Goal: Task Accomplishment & Management: Manage account settings

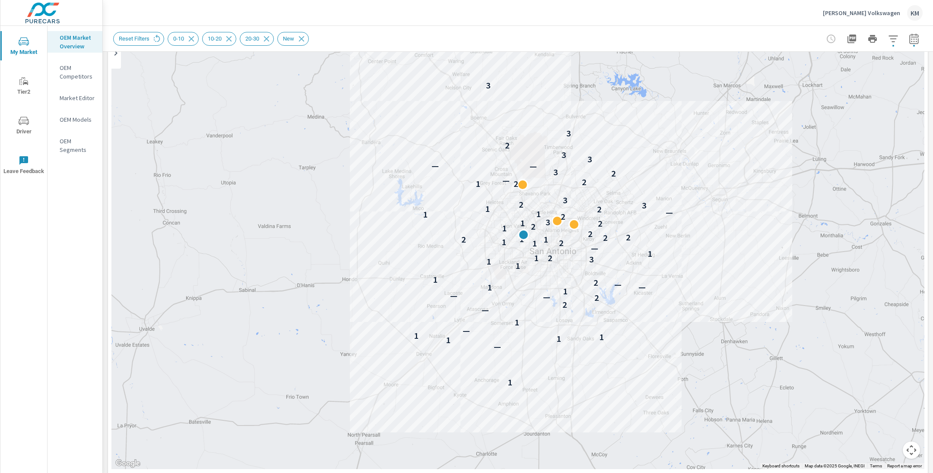
click at [872, 7] on div "[PERSON_NAME] Volkswagen KM" at bounding box center [873, 13] width 100 height 16
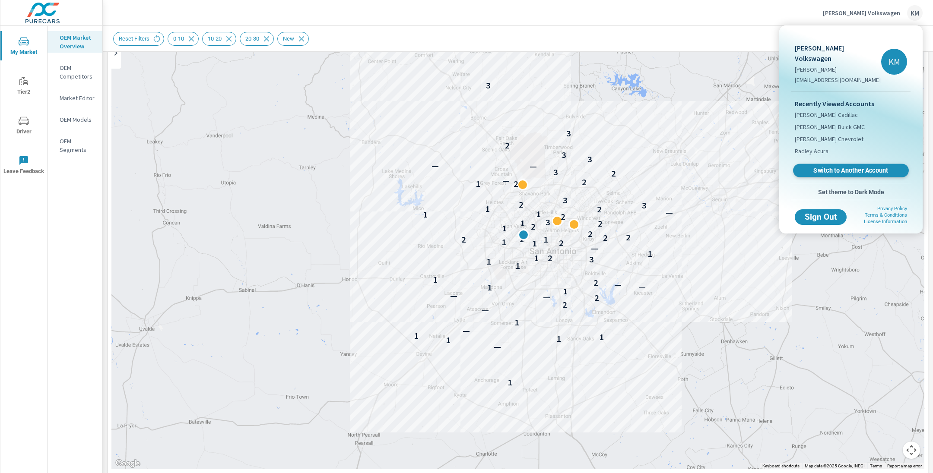
click at [842, 167] on span "Switch to Another Account" at bounding box center [851, 171] width 106 height 8
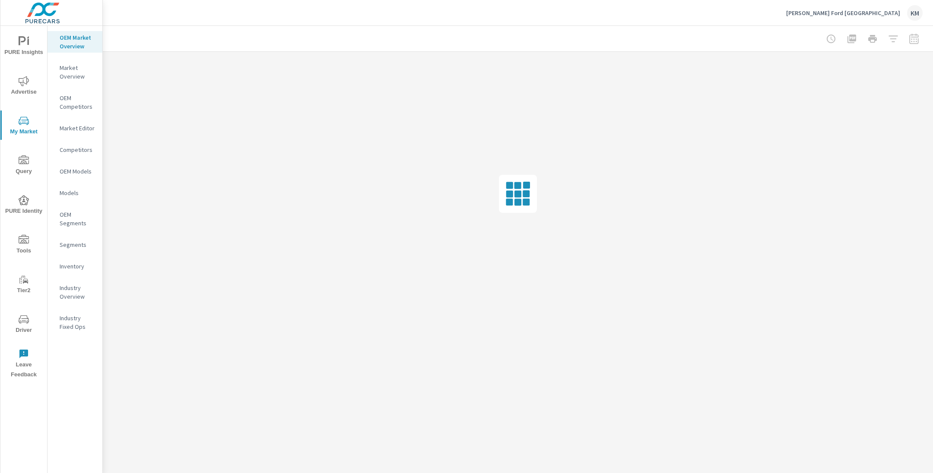
click at [19, 205] on icon "nav menu" at bounding box center [24, 200] width 10 height 10
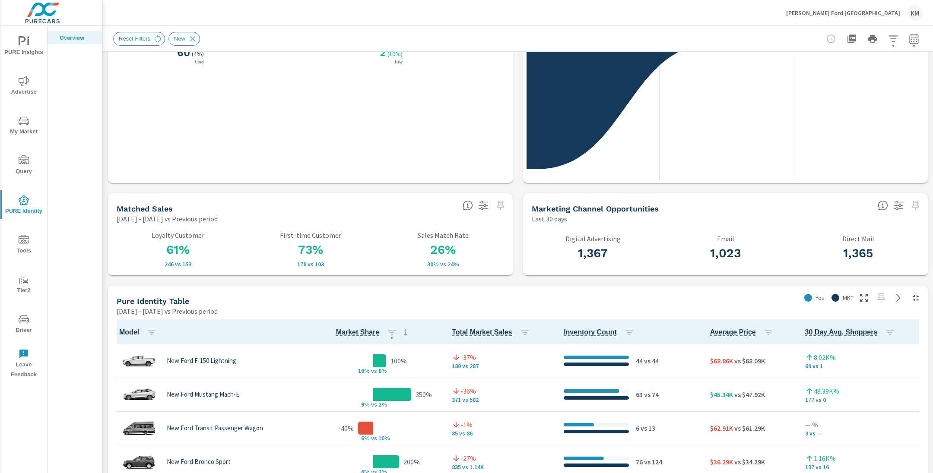
scroll to position [241, 0]
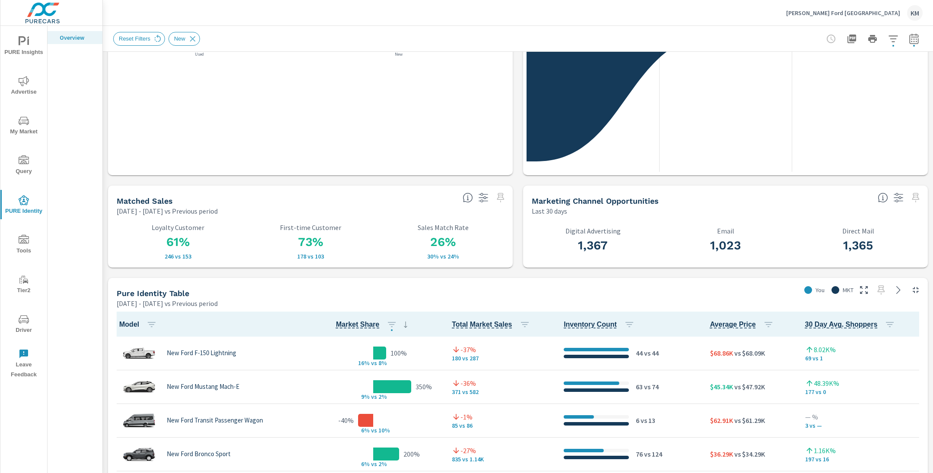
drag, startPoint x: 540, startPoint y: 199, endPoint x: 669, endPoint y: 255, distance: 140.7
click at [669, 255] on div "Marketing Channel Opportunities Last 30 days 1,367 Digital Advertising 1,023 Em…" at bounding box center [725, 227] width 405 height 82
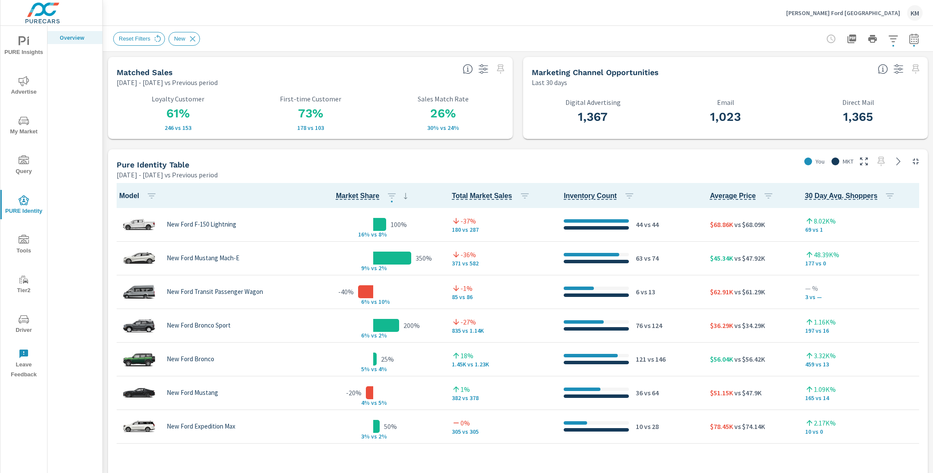
scroll to position [371, 0]
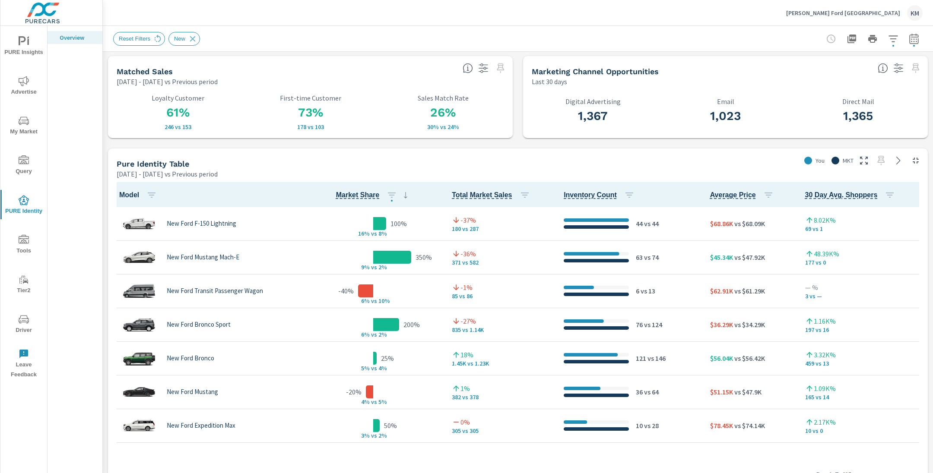
click at [223, 227] on p "New Ford F-150 Lightning" at bounding box center [202, 224] width 70 height 8
